Goal: Navigation & Orientation: Find specific page/section

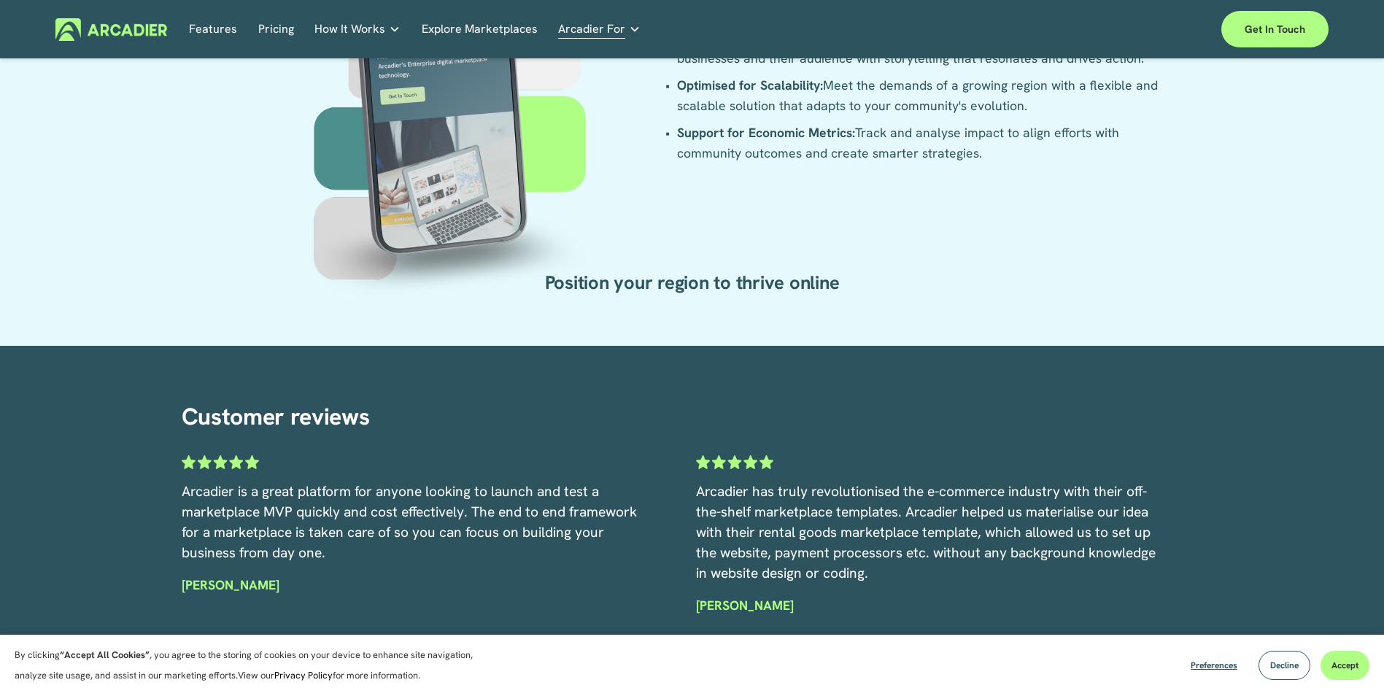
scroll to position [3138, 0]
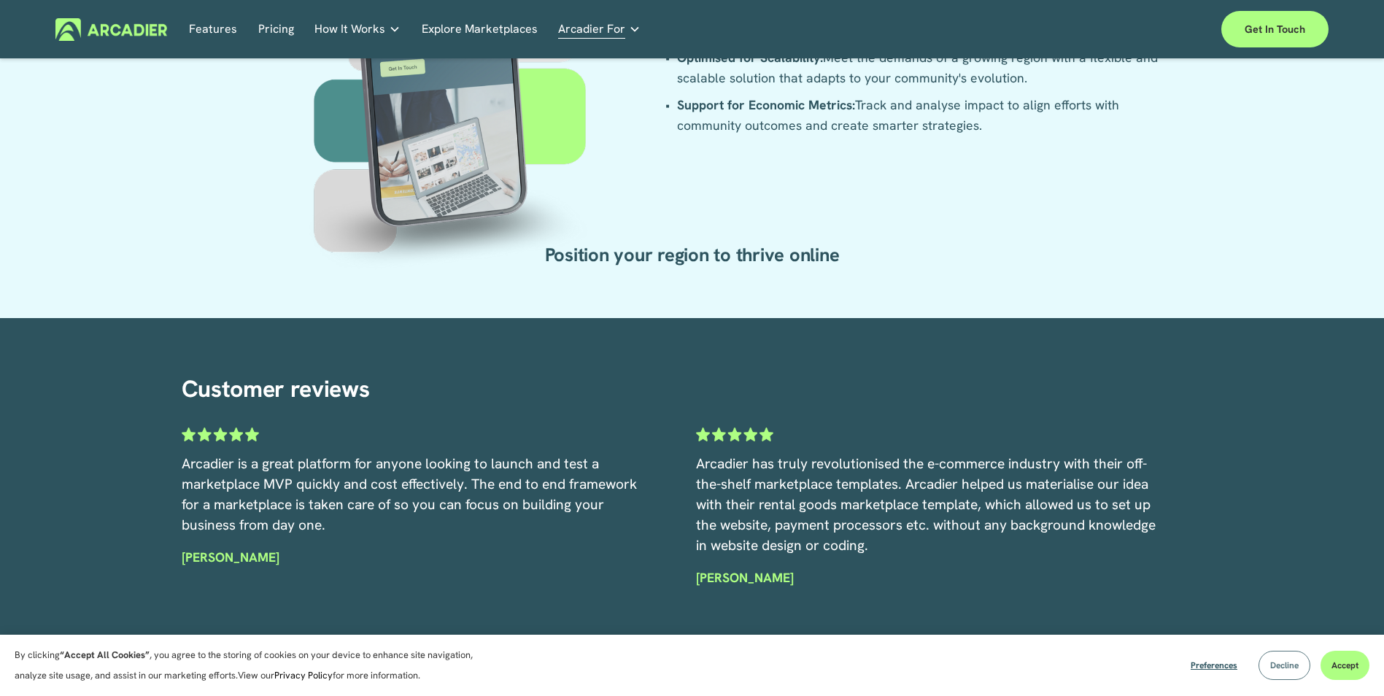
click at [1278, 664] on span "Decline" at bounding box center [1285, 666] width 28 height 12
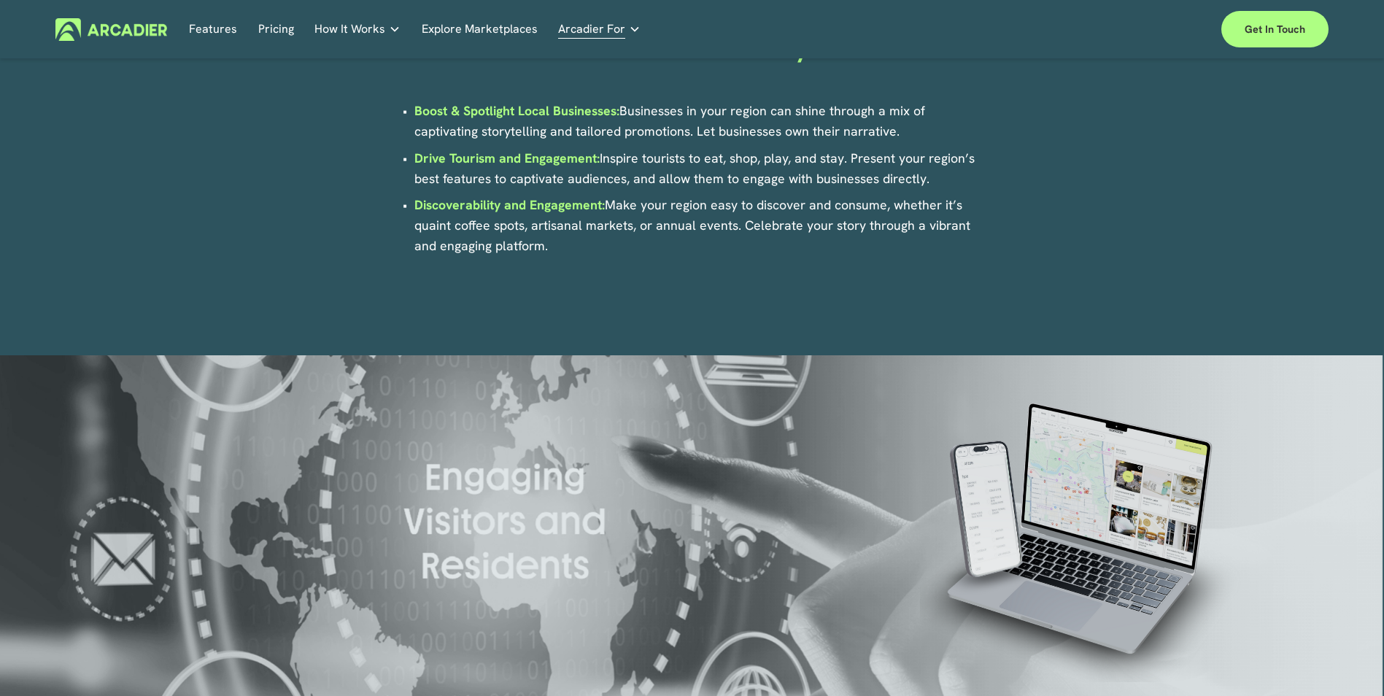
scroll to position [1274, 0]
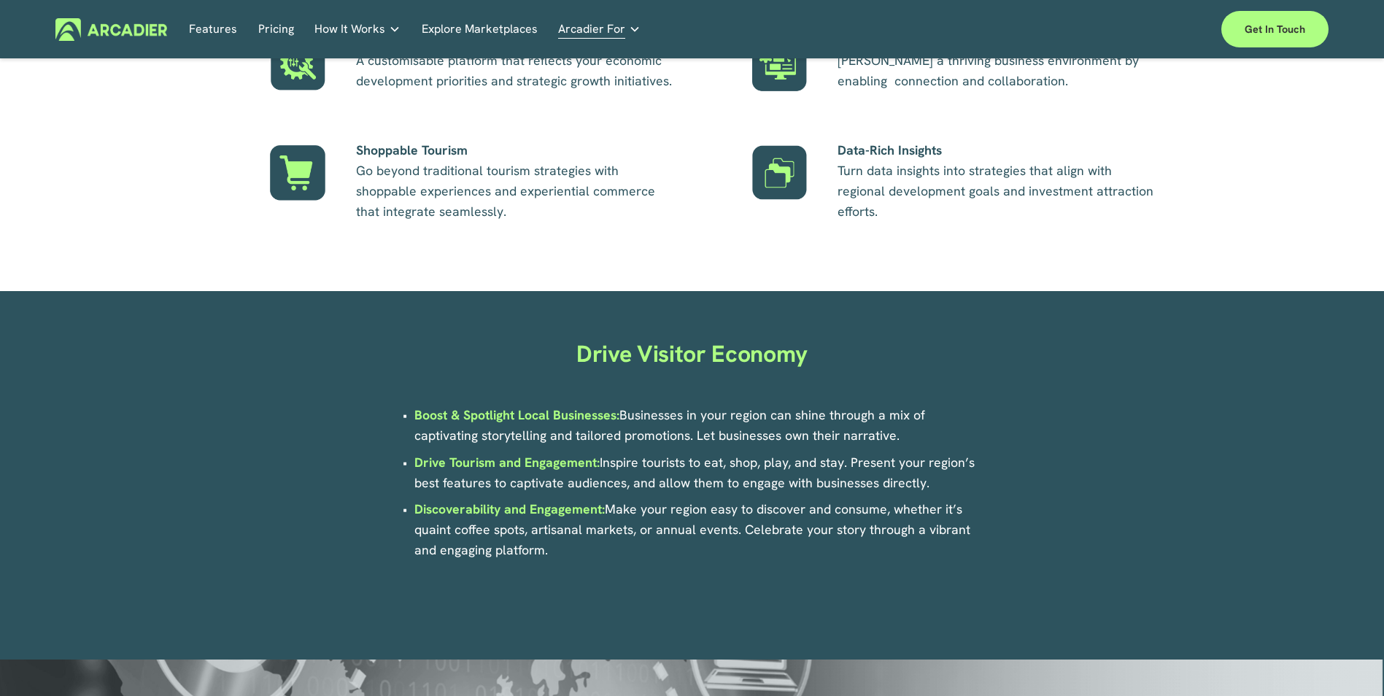
click at [478, 28] on link "Explore Marketplaces" at bounding box center [480, 29] width 116 height 23
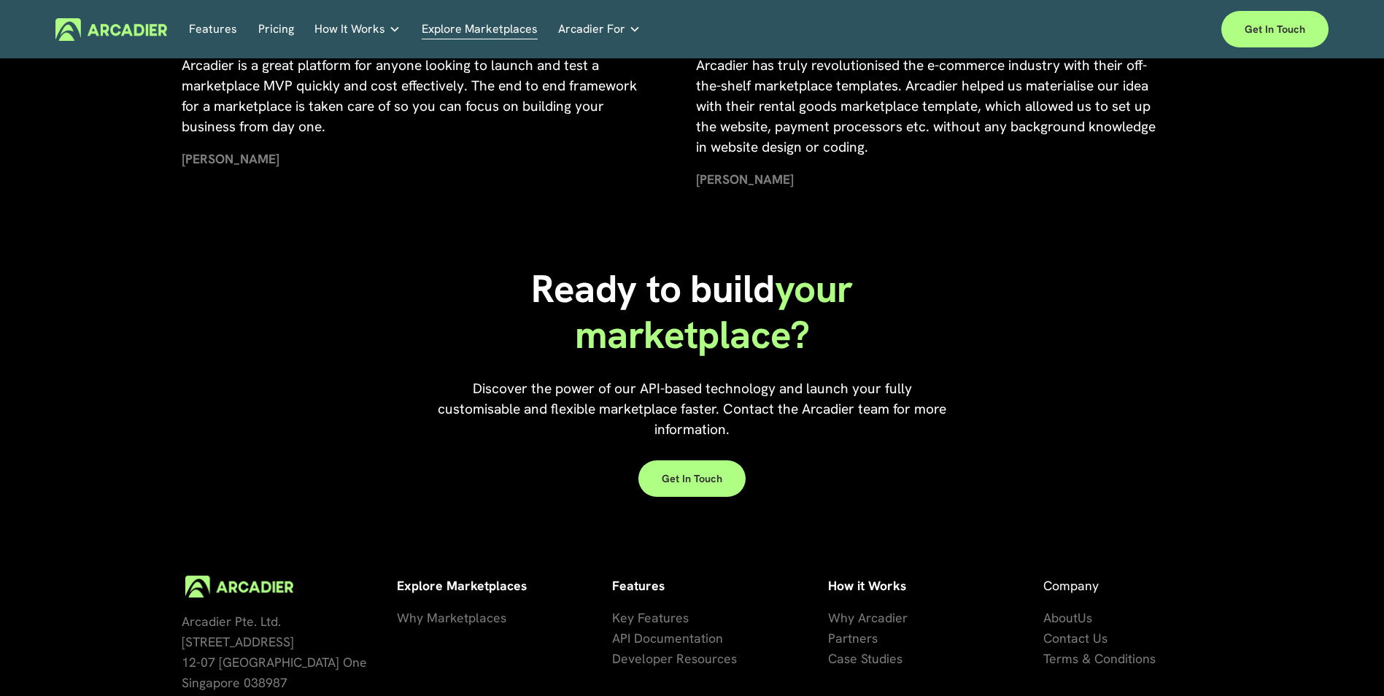
scroll to position [3305, 0]
